Goal: Information Seeking & Learning: Learn about a topic

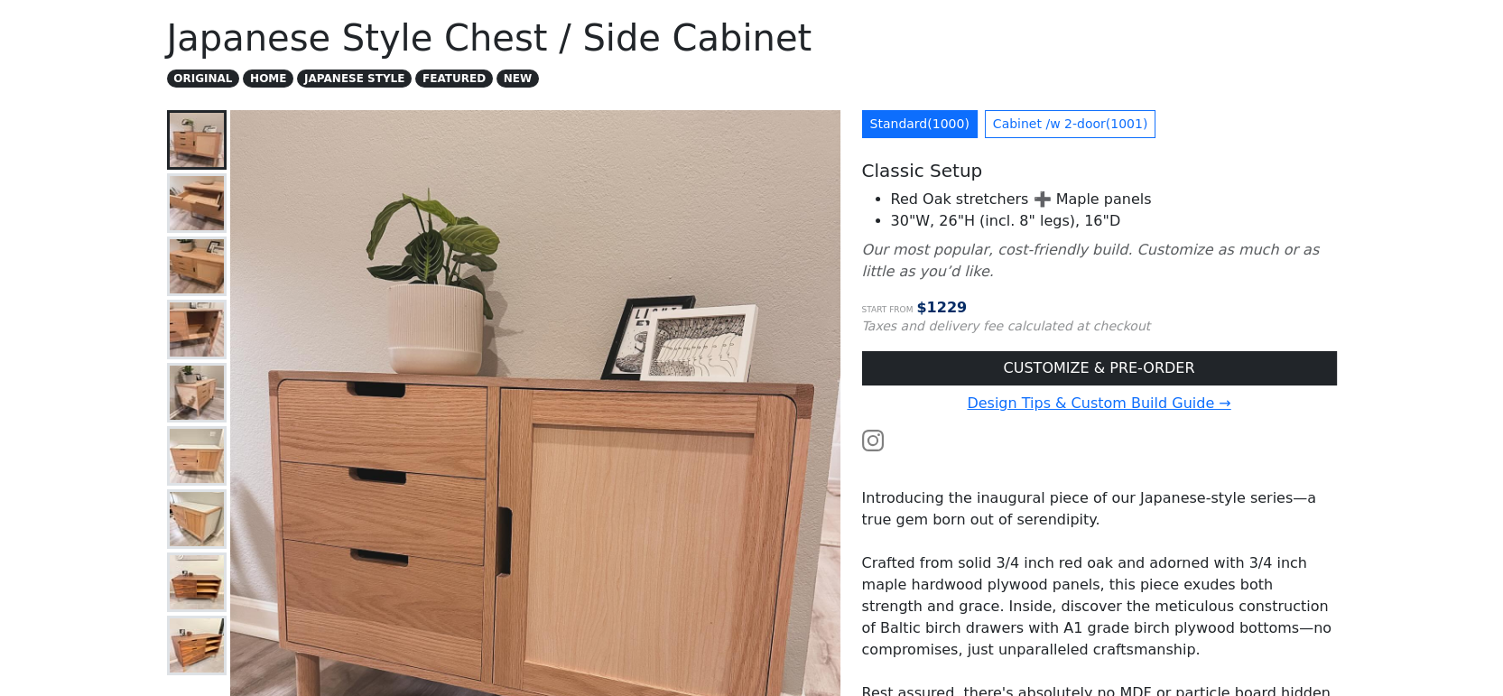
scroll to position [100, 0]
click at [202, 191] on img at bounding box center [197, 204] width 54 height 54
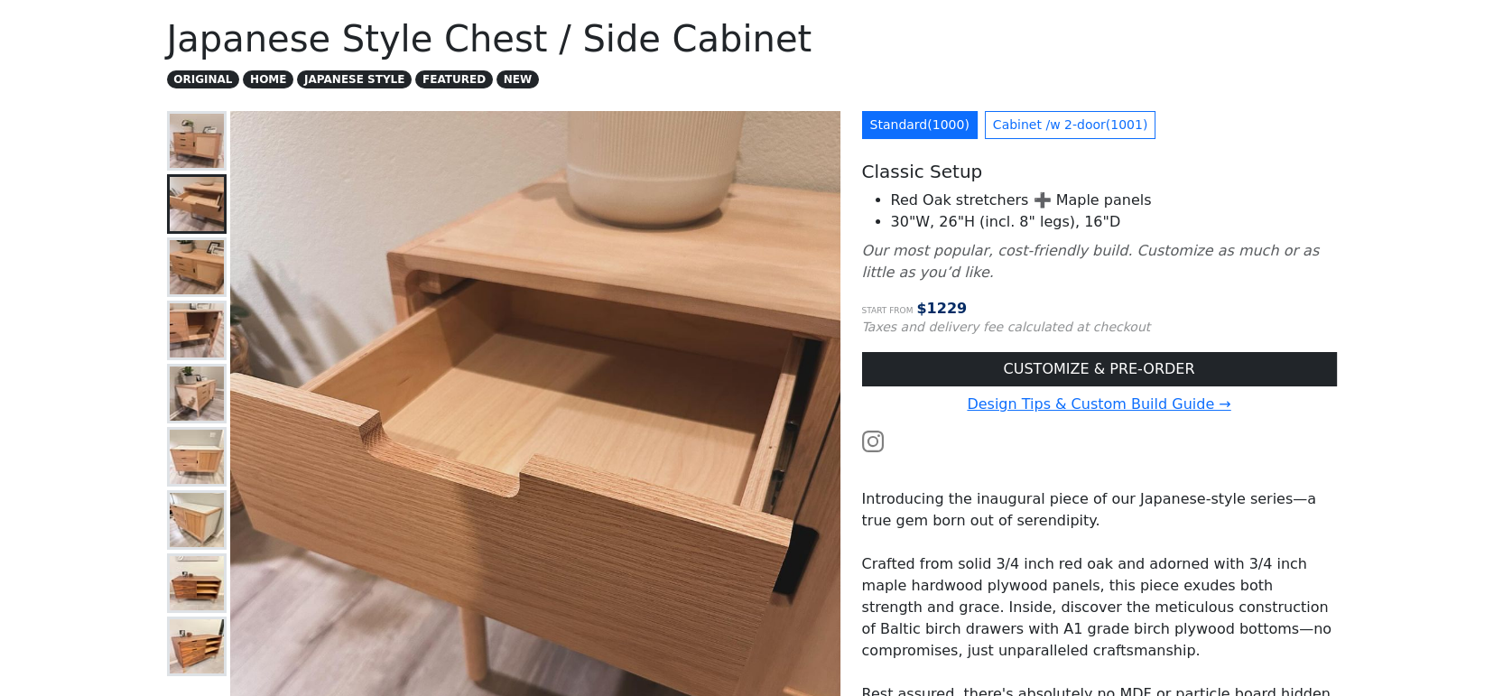
click at [199, 283] on img at bounding box center [197, 267] width 54 height 54
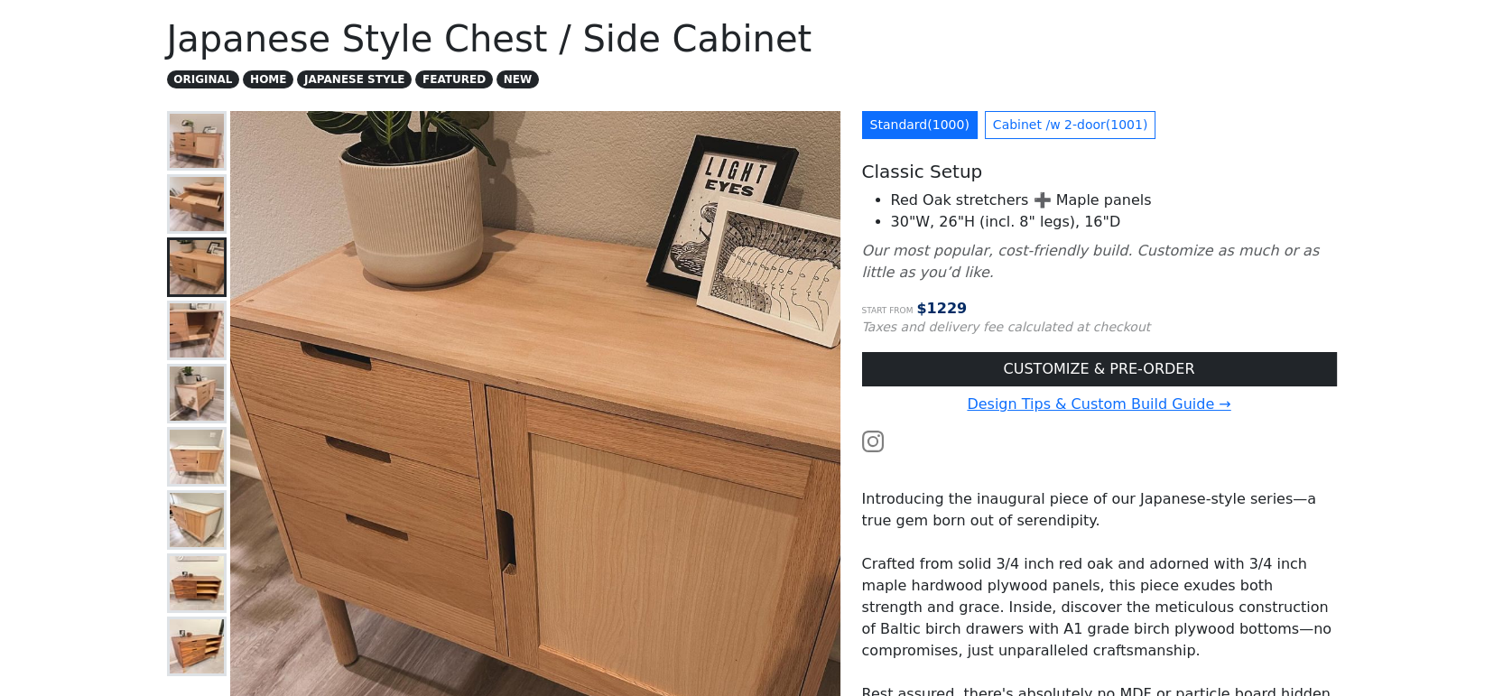
click at [199, 325] on img at bounding box center [197, 330] width 54 height 54
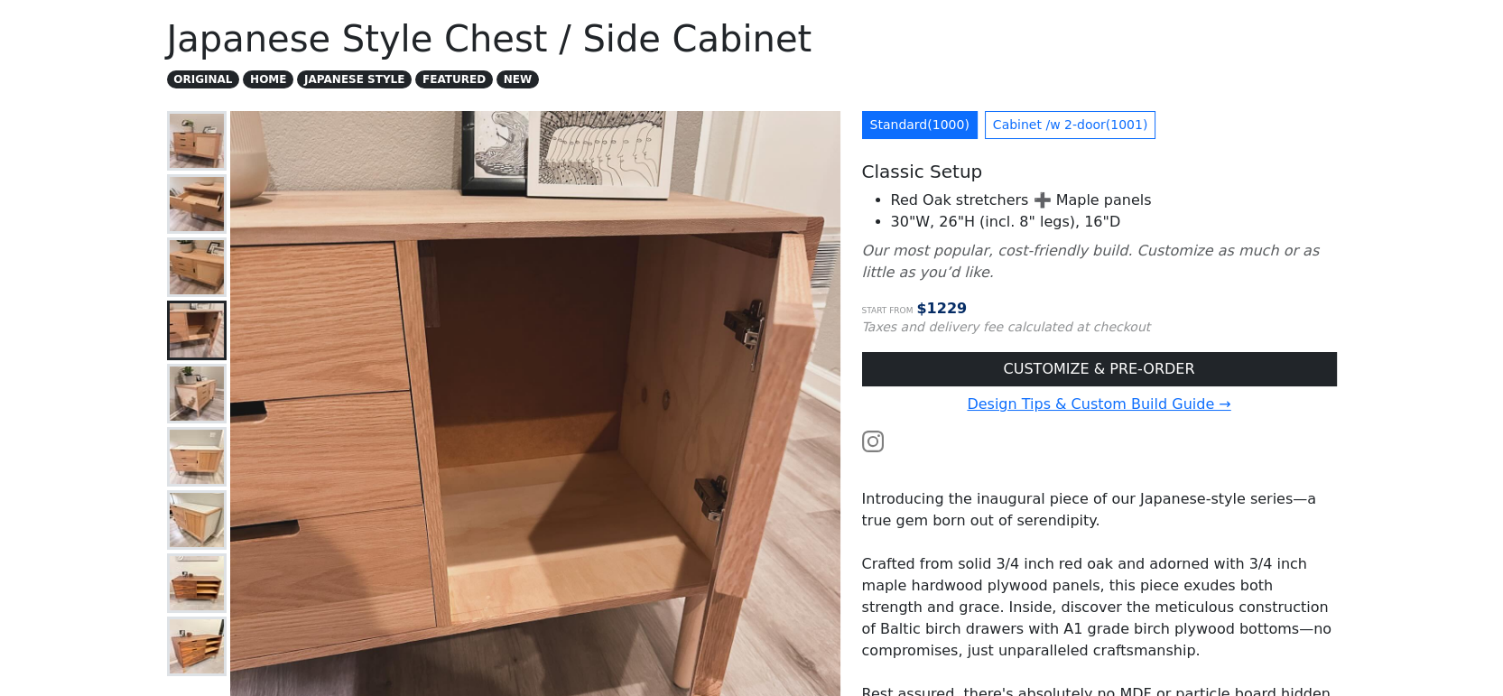
click at [202, 358] on div at bounding box center [197, 514] width 60 height 806
click at [202, 391] on img at bounding box center [197, 394] width 54 height 54
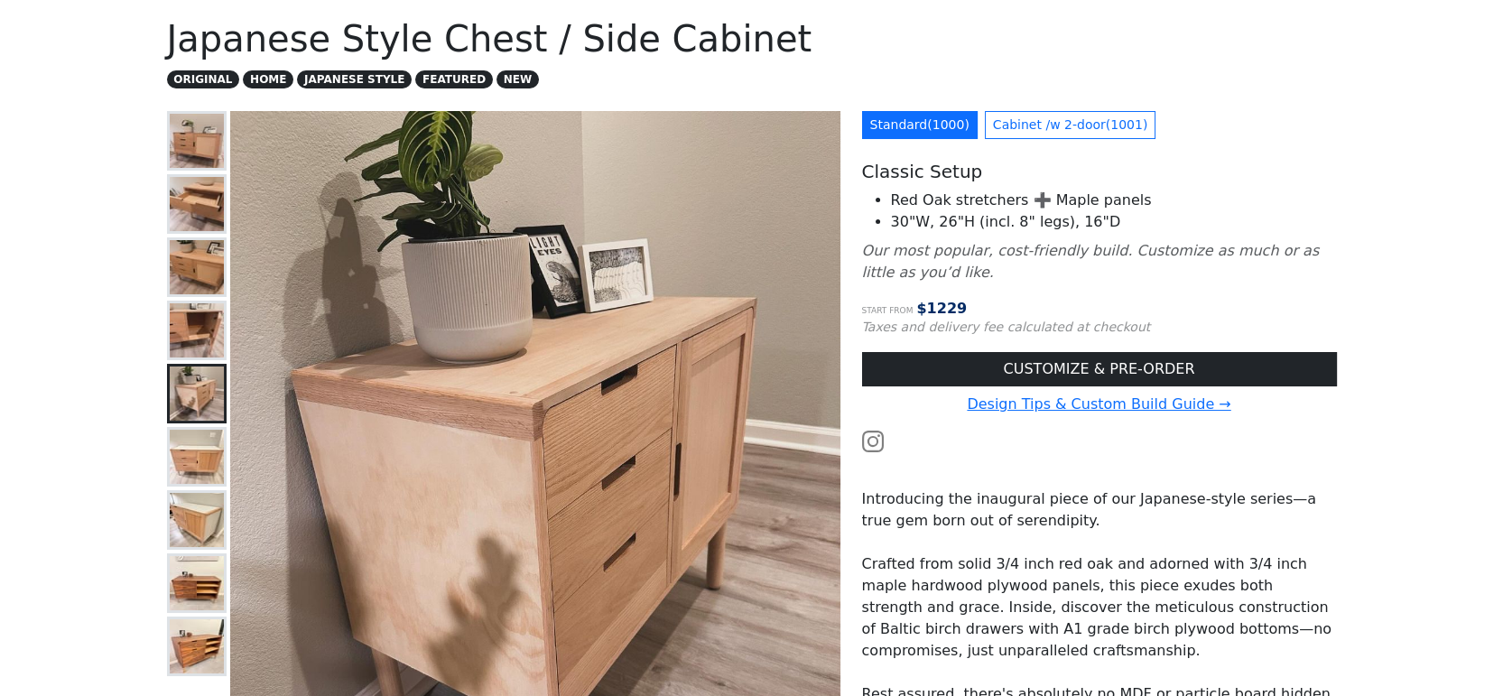
click at [208, 451] on img at bounding box center [197, 457] width 54 height 54
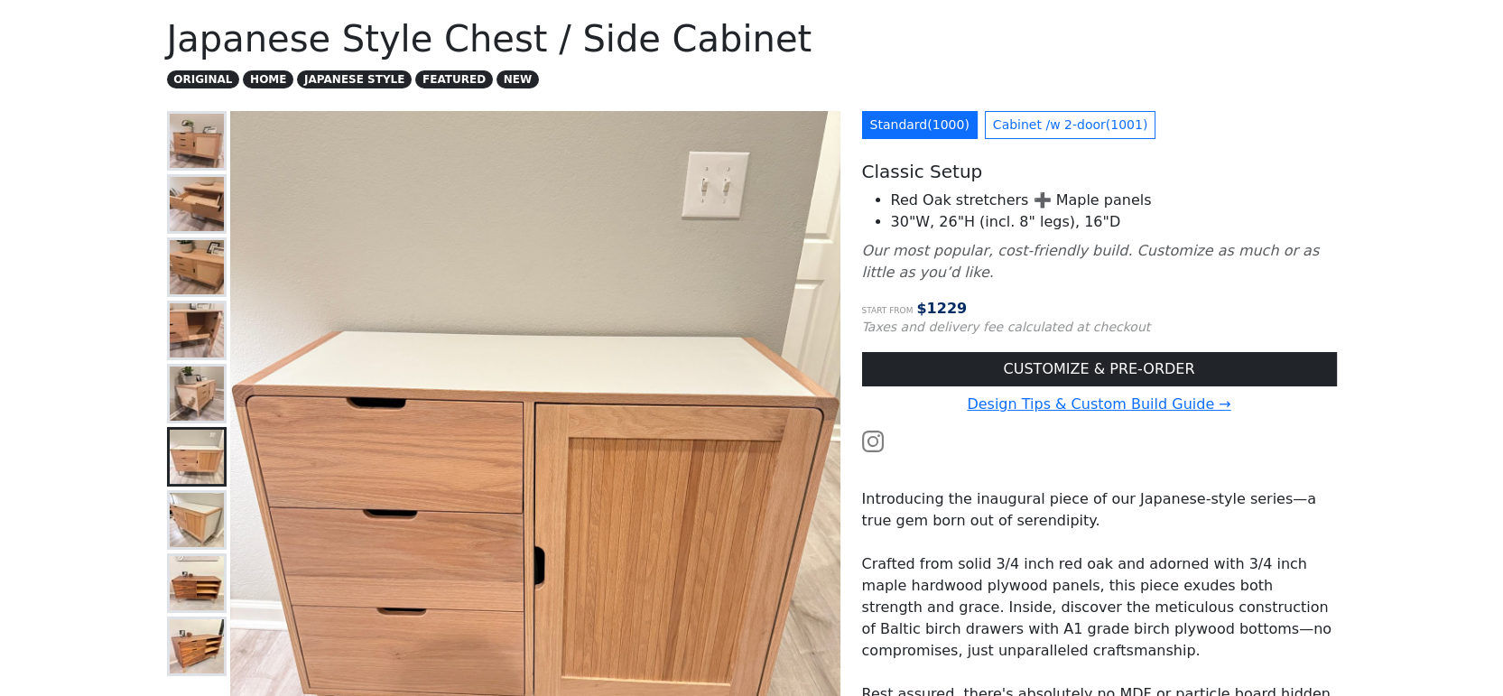
click at [212, 516] on img at bounding box center [197, 520] width 54 height 54
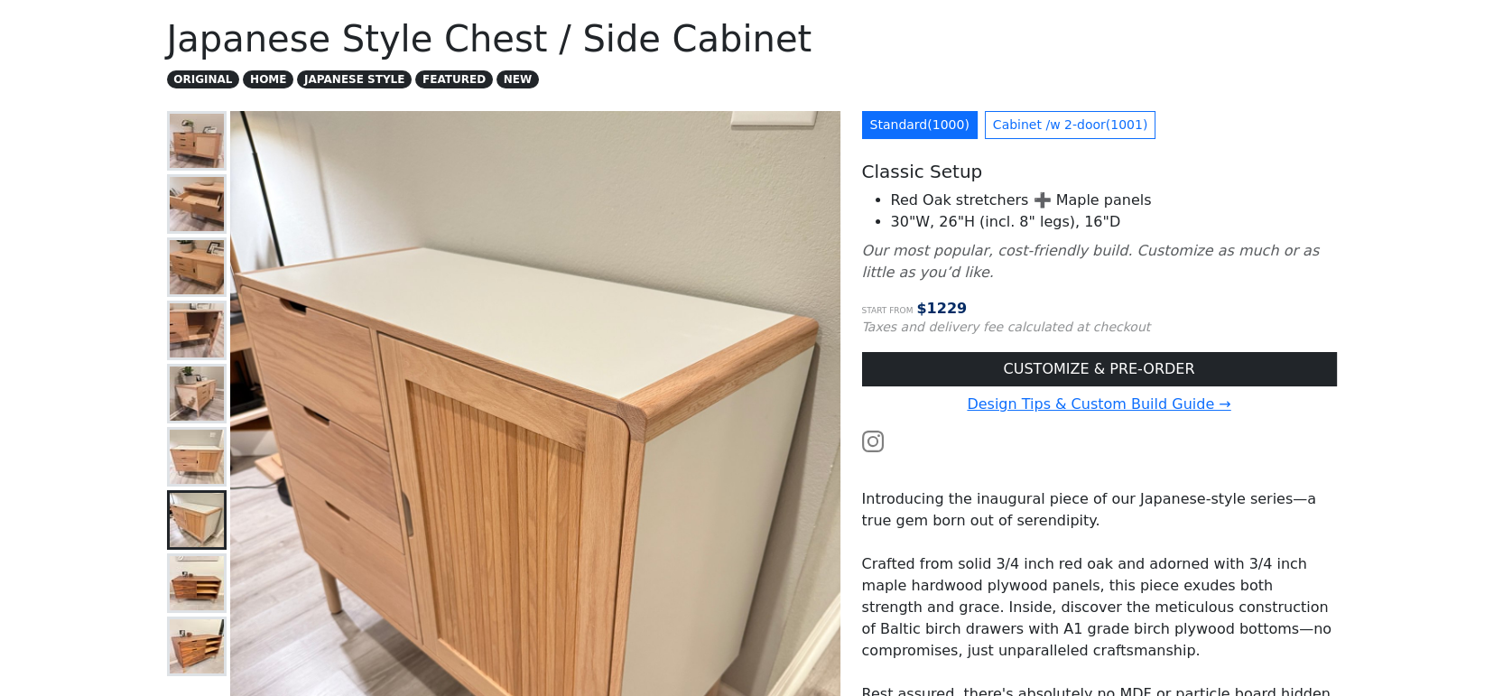
click at [209, 571] on img at bounding box center [197, 583] width 54 height 54
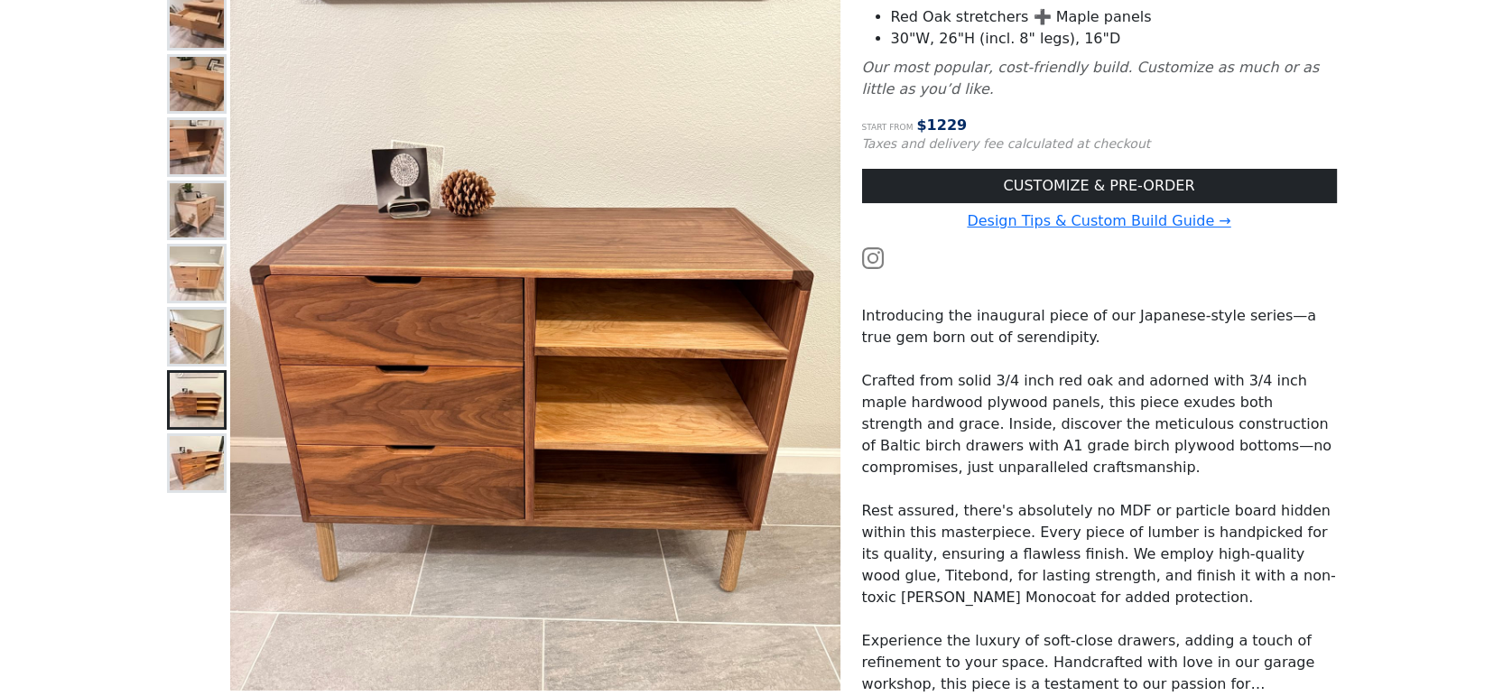
scroll to position [285, 0]
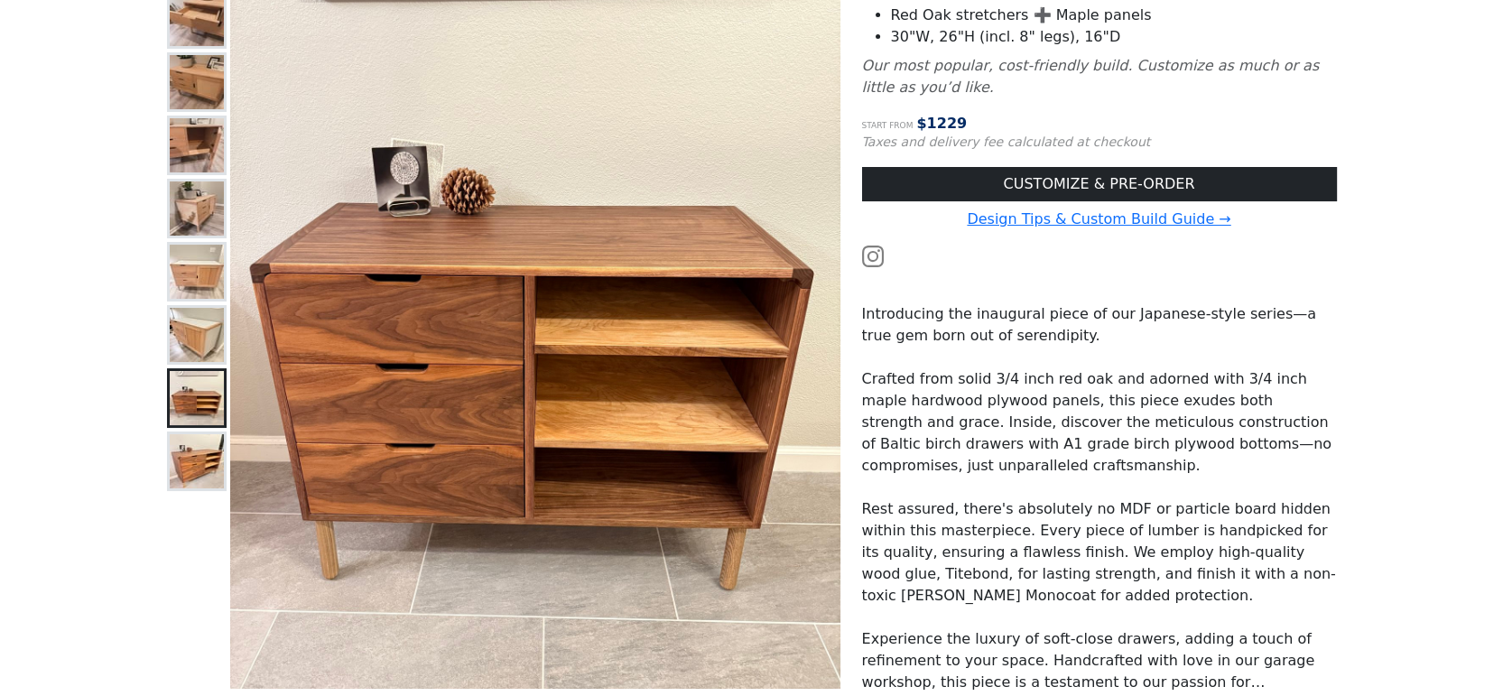
click at [202, 462] on img at bounding box center [197, 461] width 54 height 54
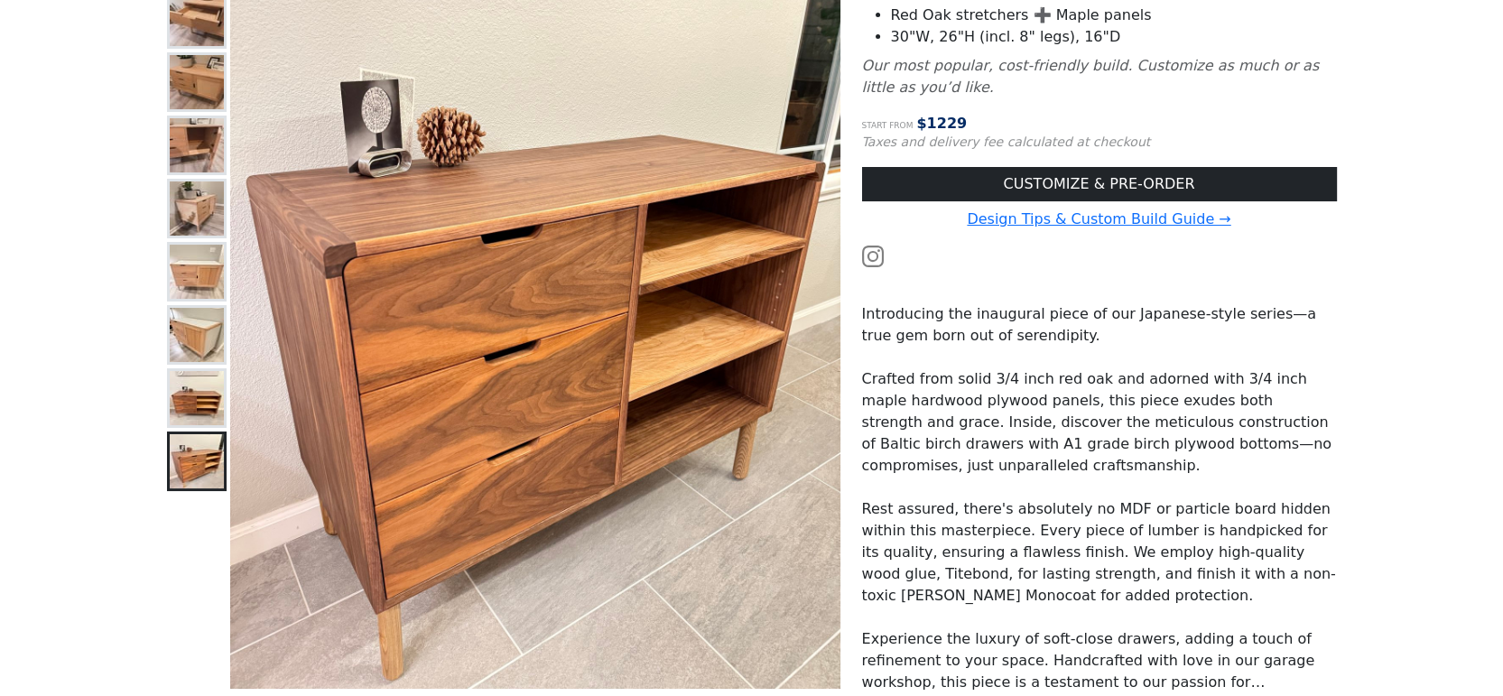
click at [202, 398] on img at bounding box center [197, 398] width 54 height 54
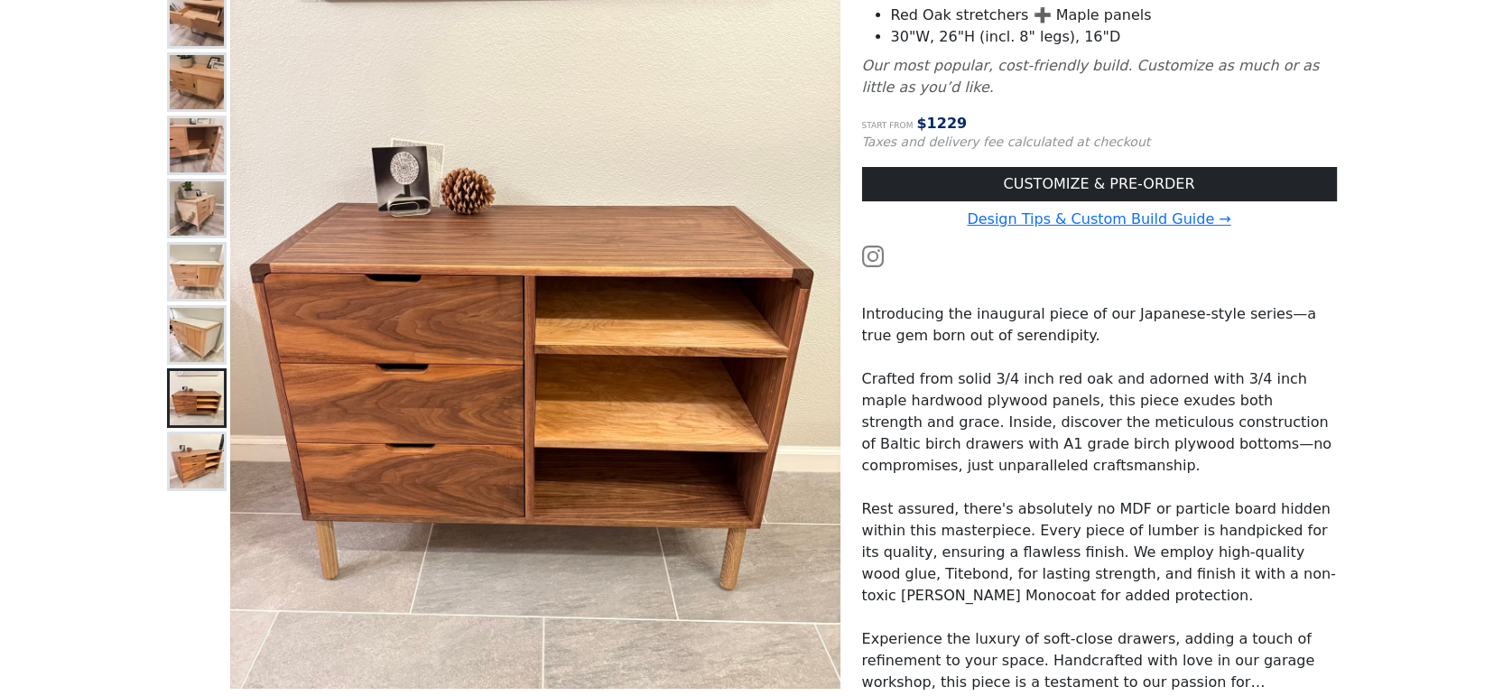
click at [189, 321] on img at bounding box center [197, 335] width 54 height 54
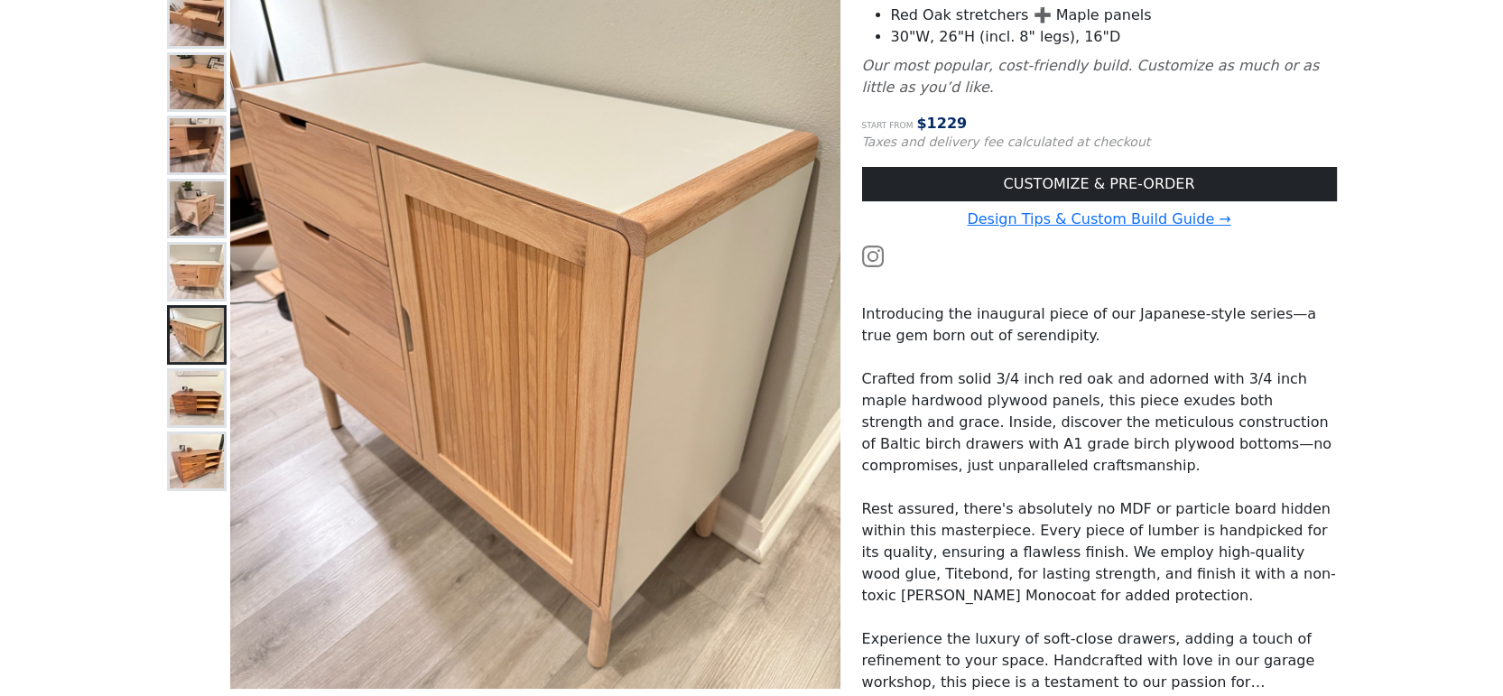
click at [185, 283] on img at bounding box center [197, 272] width 54 height 54
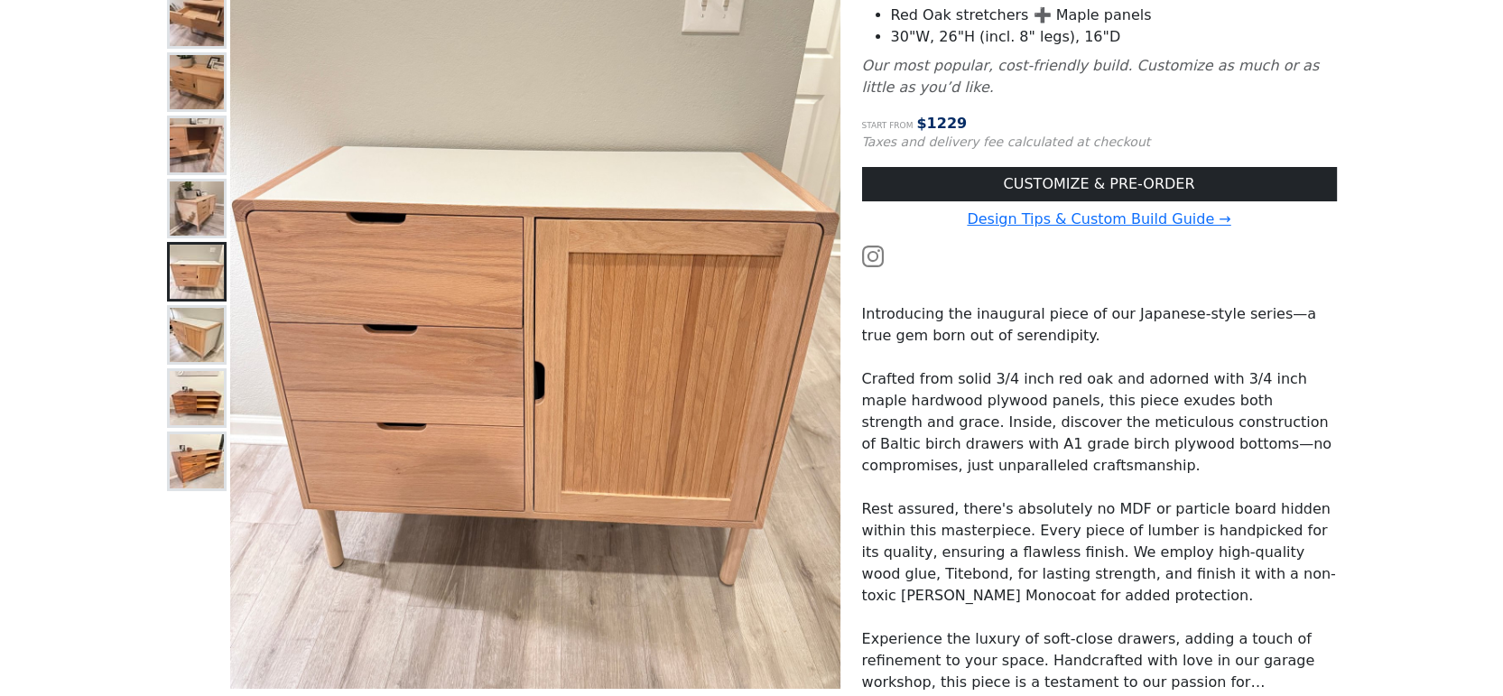
click at [183, 207] on img at bounding box center [197, 208] width 54 height 54
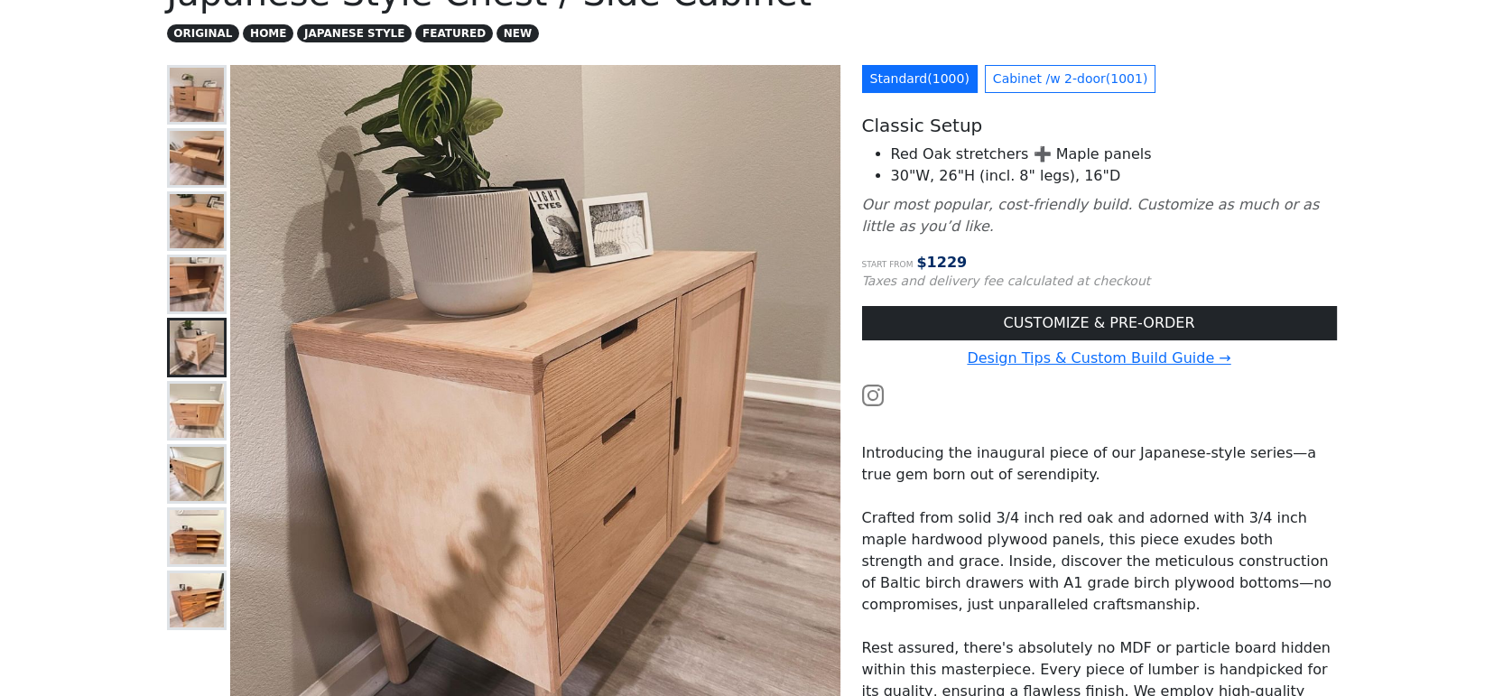
scroll to position [145, 0]
